Goal: Task Accomplishment & Management: Manage account settings

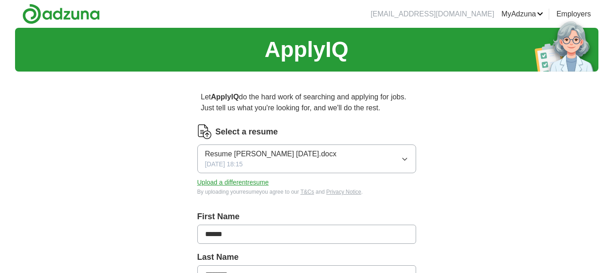
click at [405, 160] on icon "button" at bounding box center [404, 158] width 7 height 7
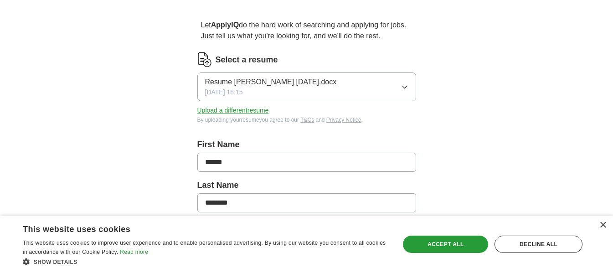
scroll to position [73, 0]
click at [225, 113] on button "Upload a different resume" at bounding box center [233, 109] width 72 height 10
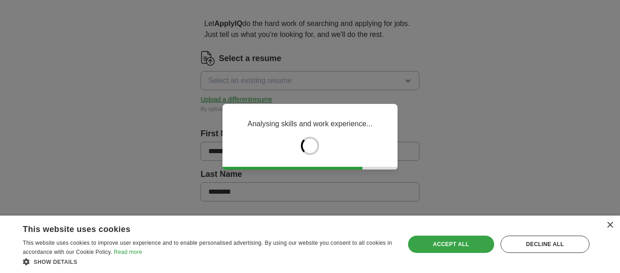
click at [436, 244] on div "Accept all" at bounding box center [451, 244] width 86 height 17
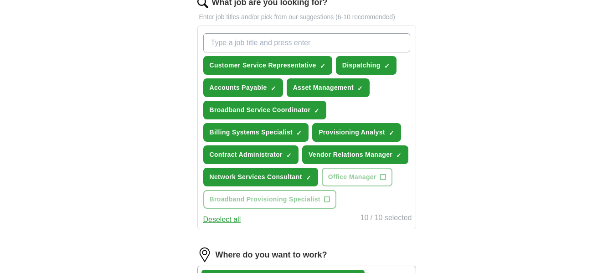
scroll to position [312, 0]
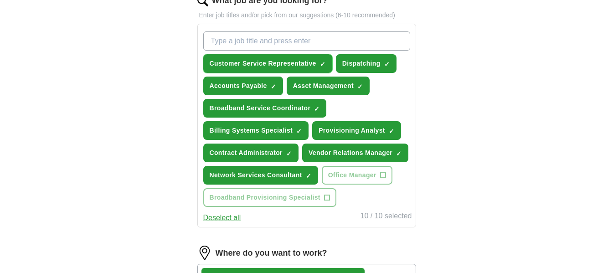
click at [285, 63] on span "Customer Service Representative" at bounding box center [263, 64] width 107 height 10
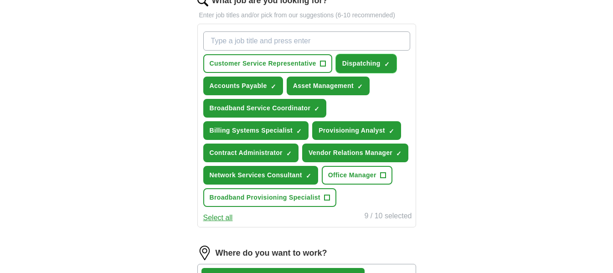
click at [361, 66] on span "Dispatching" at bounding box center [361, 64] width 38 height 10
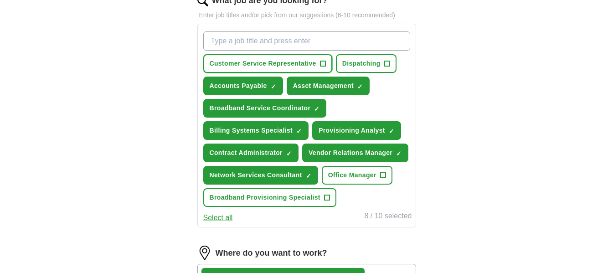
click at [325, 65] on span "+" at bounding box center [322, 63] width 5 height 7
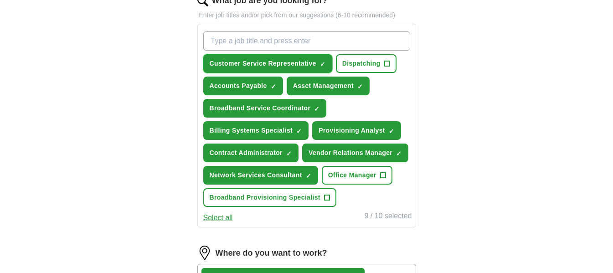
click at [0, 0] on span "×" at bounding box center [0, 0] width 0 height 0
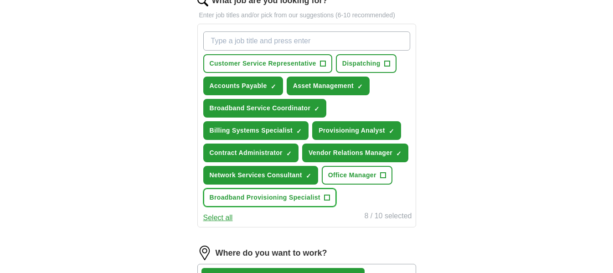
click at [330, 201] on span "+" at bounding box center [326, 197] width 5 height 7
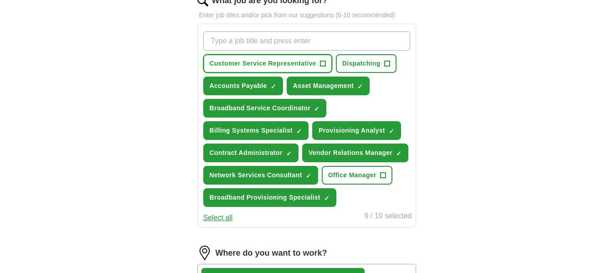
click at [325, 65] on span "+" at bounding box center [322, 63] width 5 height 7
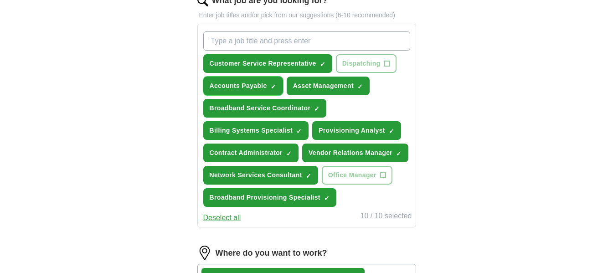
click at [0, 0] on span "×" at bounding box center [0, 0] width 0 height 0
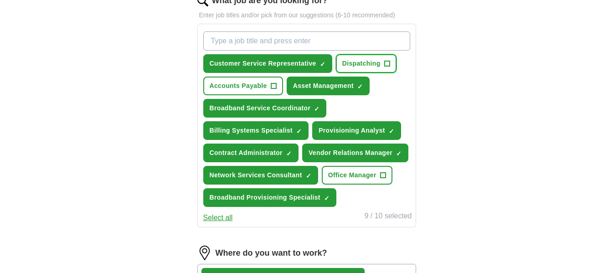
click at [390, 63] on span "+" at bounding box center [386, 63] width 5 height 7
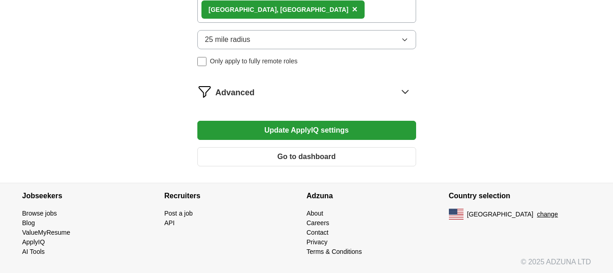
scroll to position [581, 0]
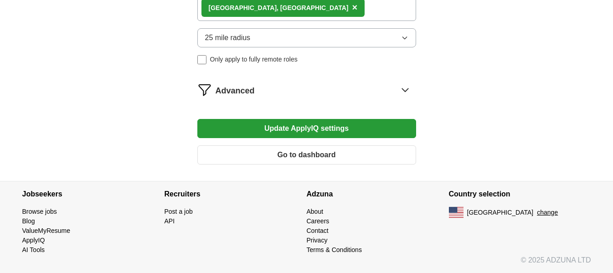
click at [330, 138] on button "Update ApplyIQ settings" at bounding box center [306, 128] width 219 height 19
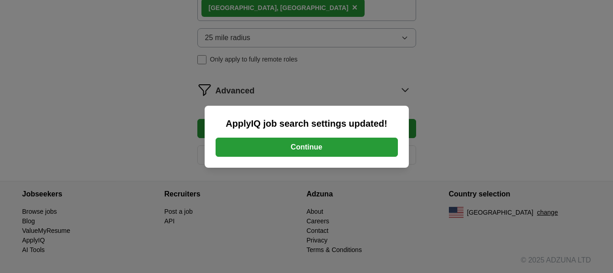
click at [330, 148] on button "Continue" at bounding box center [307, 147] width 182 height 19
